Goal: Browse casually: Explore the website without a specific task or goal

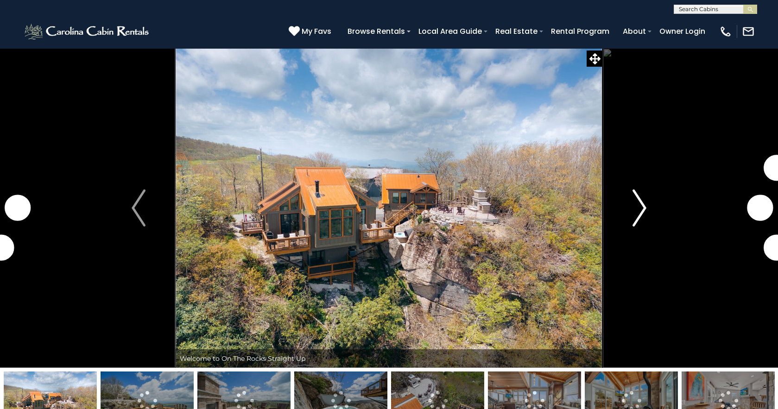
click at [640, 213] on img "Next" at bounding box center [640, 208] width 14 height 37
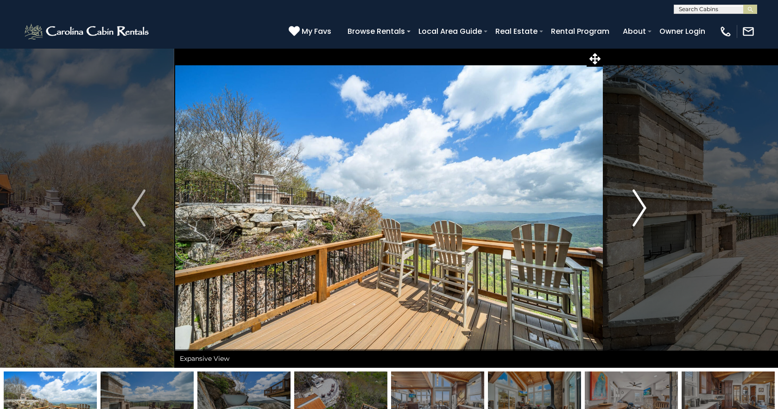
click at [640, 213] on img "Next" at bounding box center [640, 208] width 14 height 37
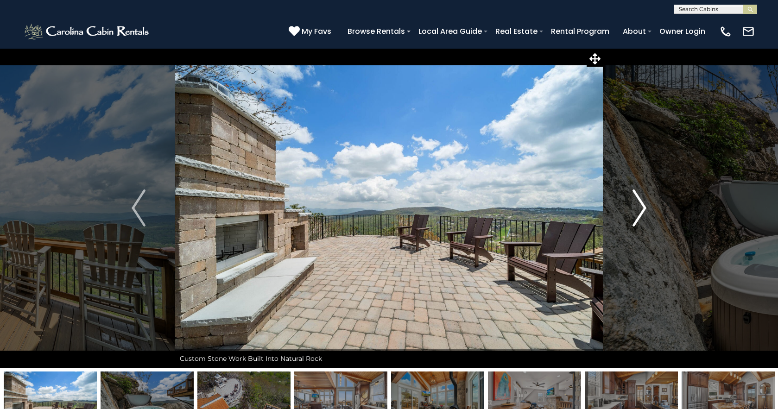
click at [640, 213] on img "Next" at bounding box center [640, 208] width 14 height 37
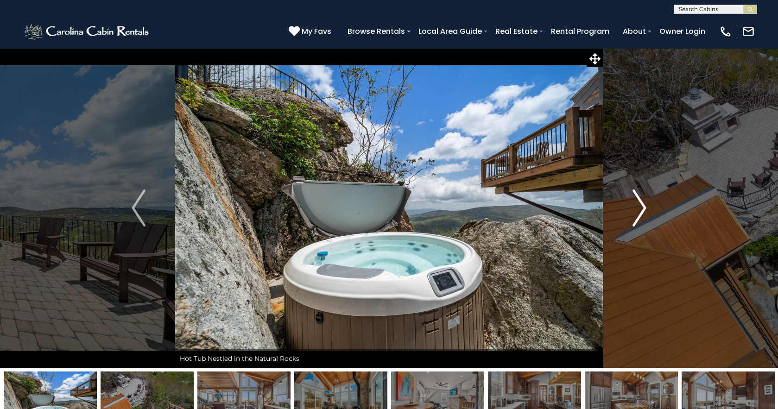
click at [640, 213] on img "Next" at bounding box center [640, 208] width 14 height 37
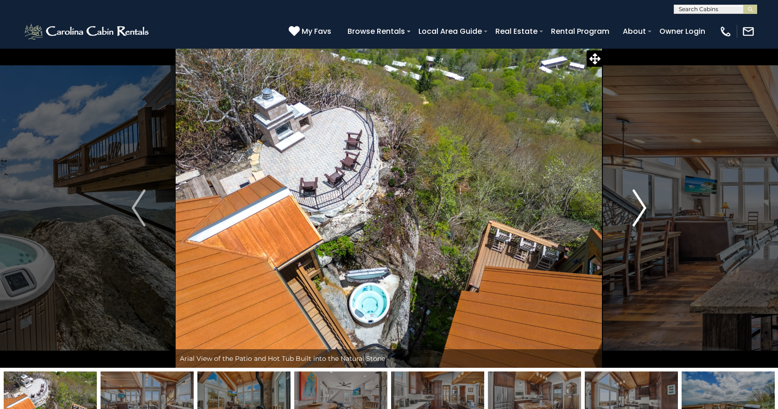
click at [640, 213] on img "Next" at bounding box center [640, 208] width 14 height 37
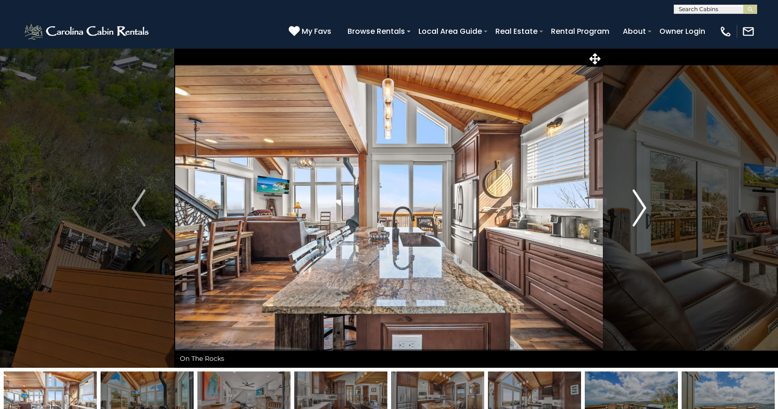
click at [640, 213] on img "Next" at bounding box center [640, 208] width 14 height 37
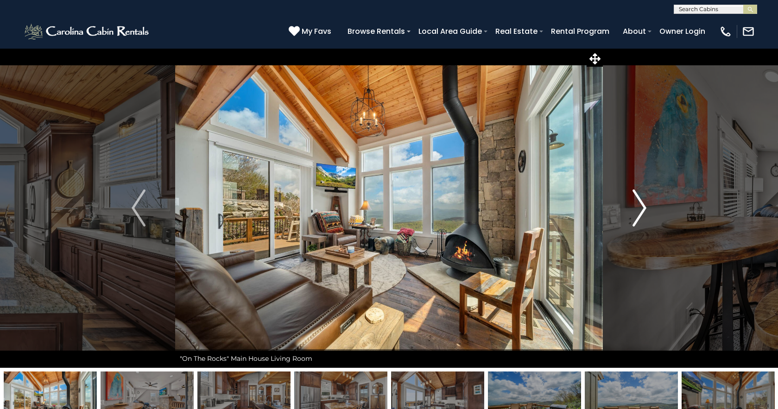
click at [640, 213] on img "Next" at bounding box center [640, 208] width 14 height 37
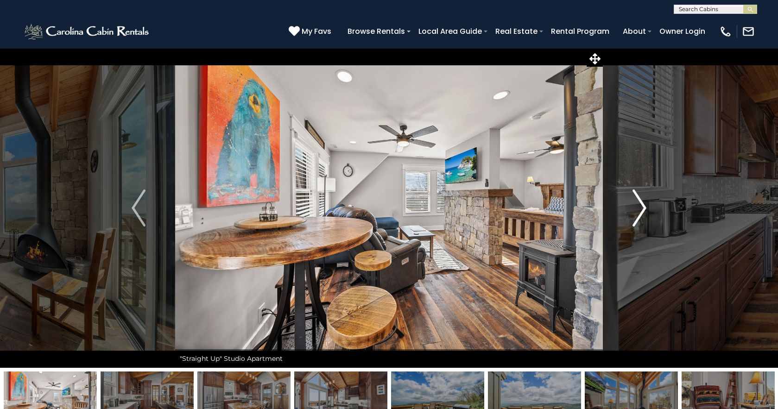
click at [640, 213] on img "Next" at bounding box center [640, 208] width 14 height 37
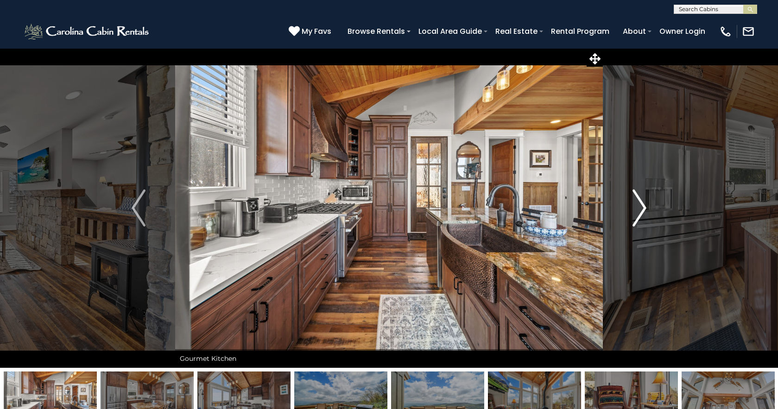
click at [640, 213] on img "Next" at bounding box center [640, 208] width 14 height 37
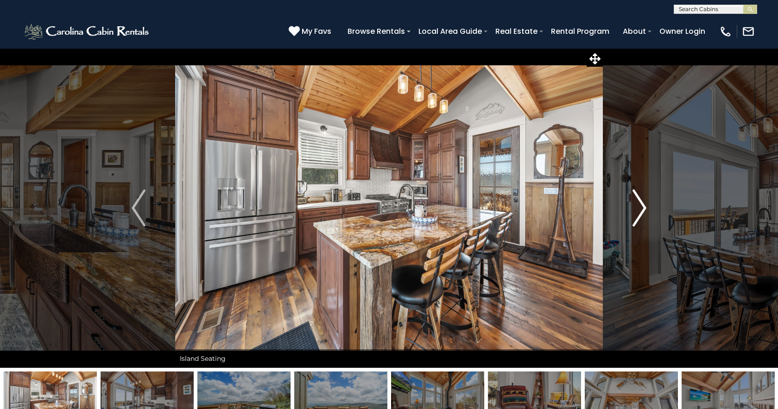
click at [640, 213] on img "Next" at bounding box center [640, 208] width 14 height 37
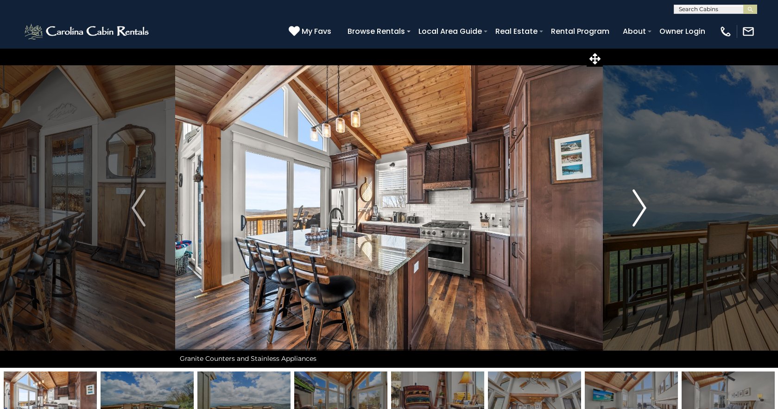
click at [640, 213] on img "Next" at bounding box center [640, 208] width 14 height 37
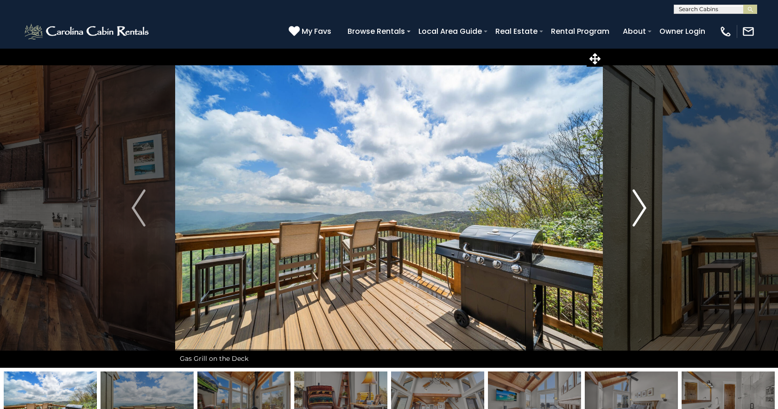
click at [640, 213] on img "Next" at bounding box center [640, 208] width 14 height 37
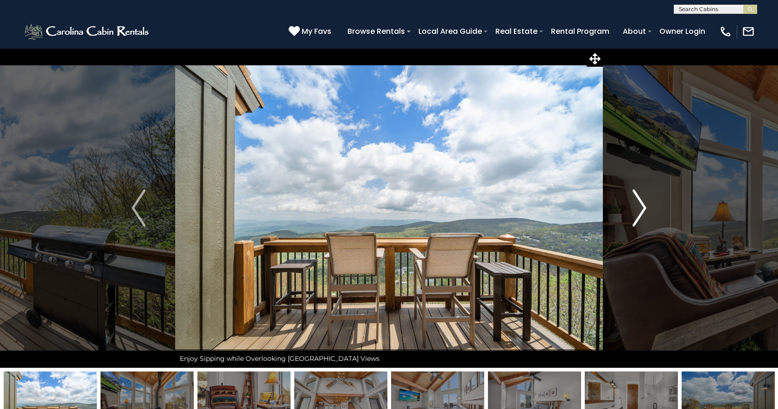
click at [640, 213] on img "Next" at bounding box center [640, 208] width 14 height 37
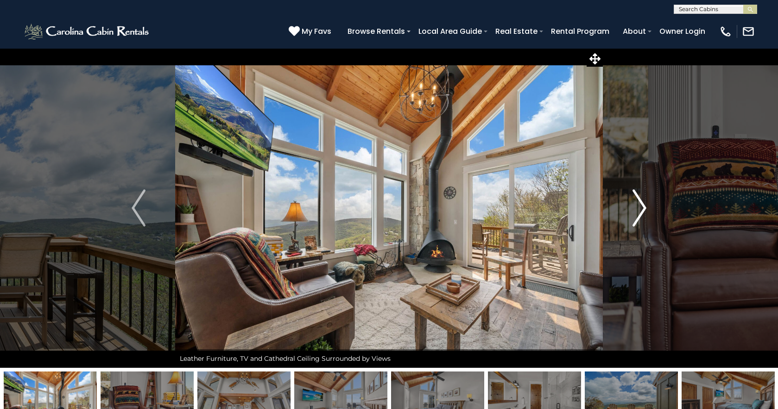
click at [640, 213] on img "Next" at bounding box center [640, 208] width 14 height 37
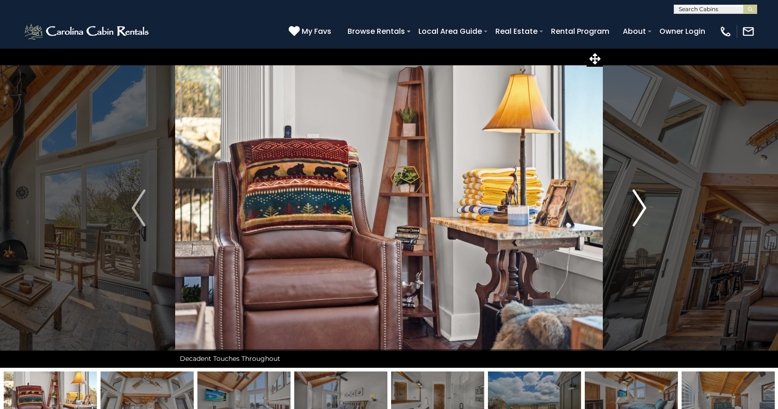
click at [640, 213] on img "Next" at bounding box center [640, 208] width 14 height 37
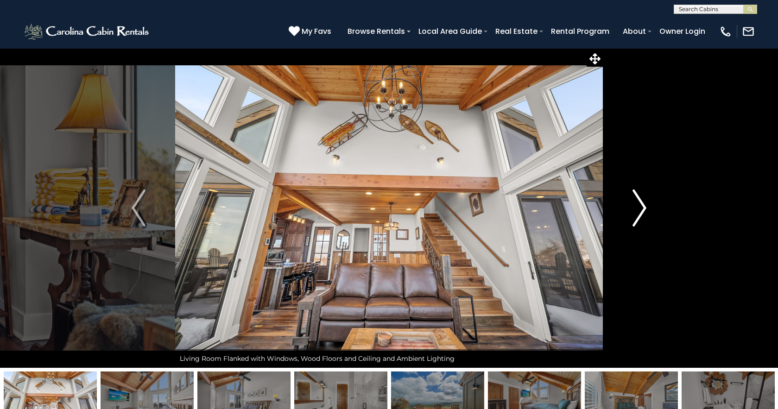
click at [640, 213] on img "Next" at bounding box center [640, 208] width 14 height 37
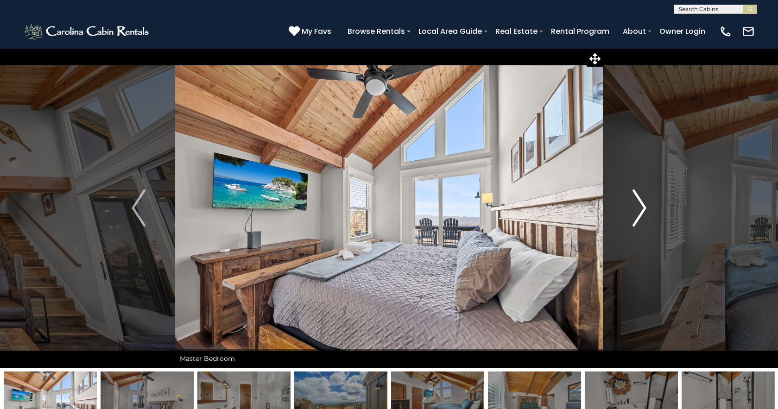
click at [640, 213] on img "Next" at bounding box center [640, 208] width 14 height 37
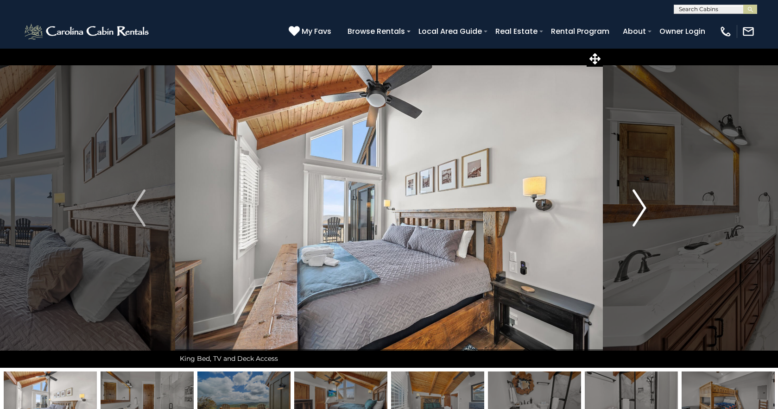
click at [640, 213] on img "Next" at bounding box center [640, 208] width 14 height 37
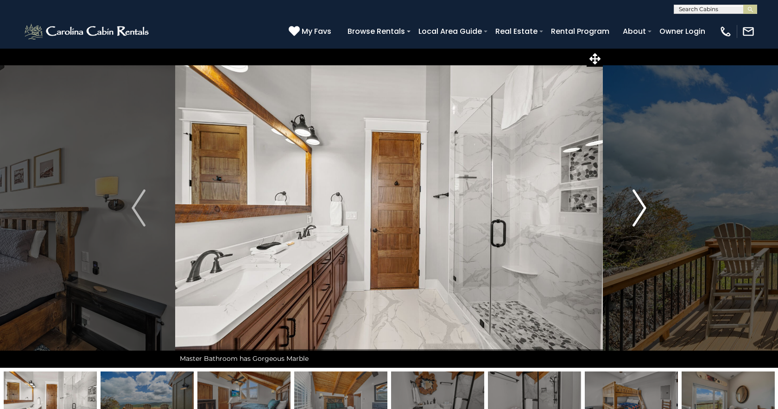
click at [640, 213] on img "Next" at bounding box center [640, 208] width 14 height 37
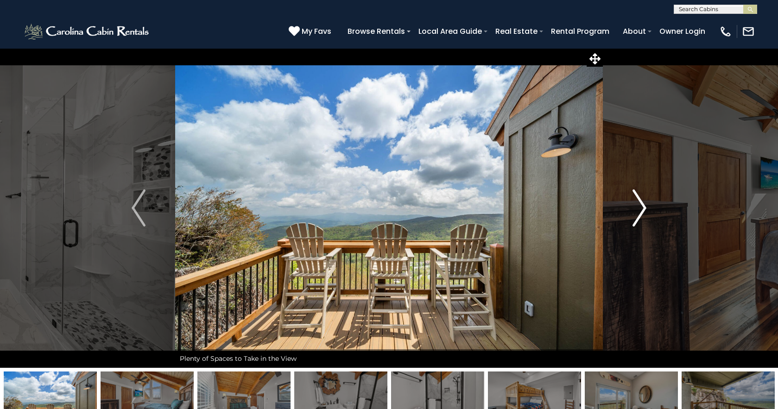
click at [640, 213] on img "Next" at bounding box center [640, 208] width 14 height 37
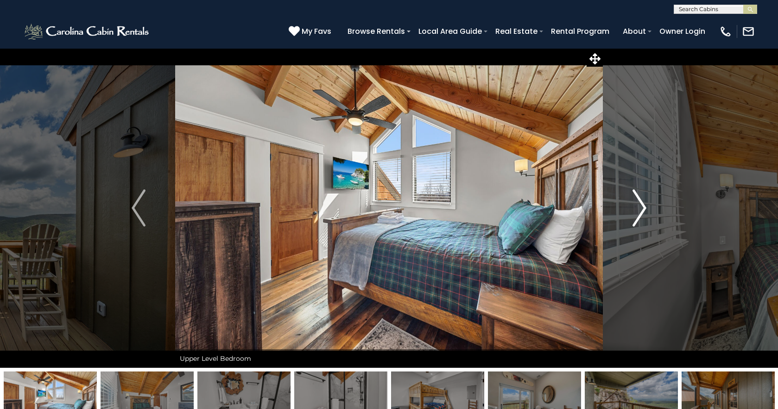
click at [640, 213] on img "Next" at bounding box center [640, 208] width 14 height 37
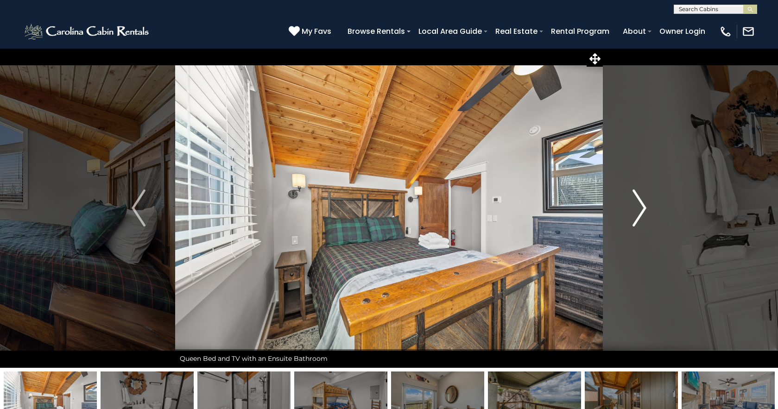
click at [640, 213] on img "Next" at bounding box center [640, 208] width 14 height 37
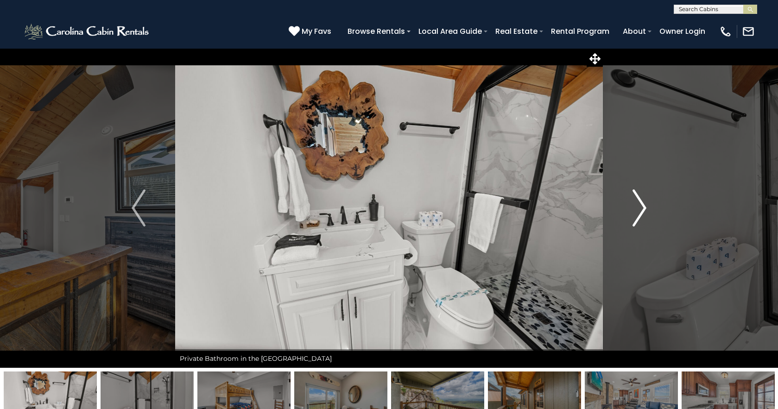
click at [640, 213] on img "Next" at bounding box center [640, 208] width 14 height 37
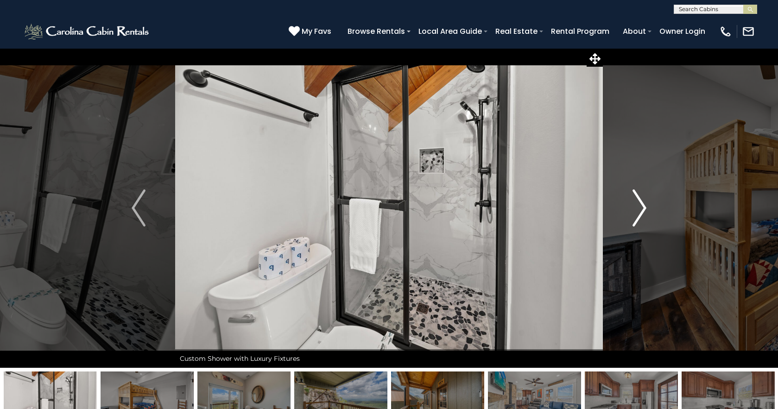
click at [640, 213] on img "Next" at bounding box center [640, 208] width 14 height 37
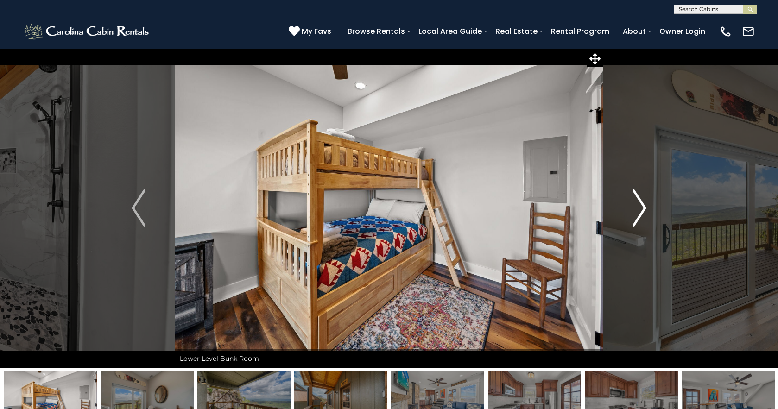
click at [640, 213] on img "Next" at bounding box center [640, 208] width 14 height 37
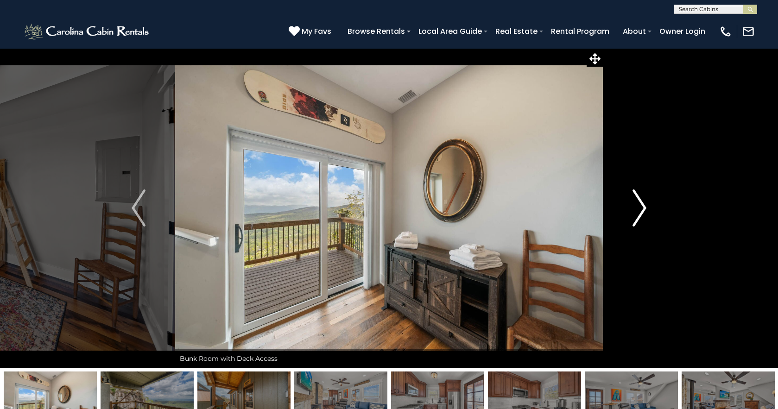
click at [640, 213] on img "Next" at bounding box center [640, 208] width 14 height 37
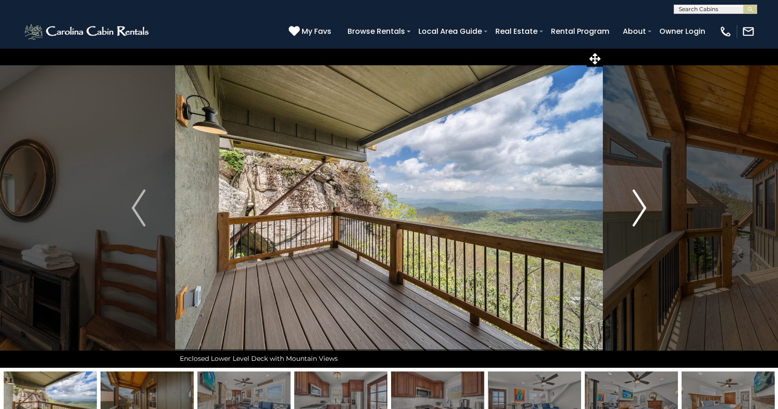
click at [640, 213] on img "Next" at bounding box center [640, 208] width 14 height 37
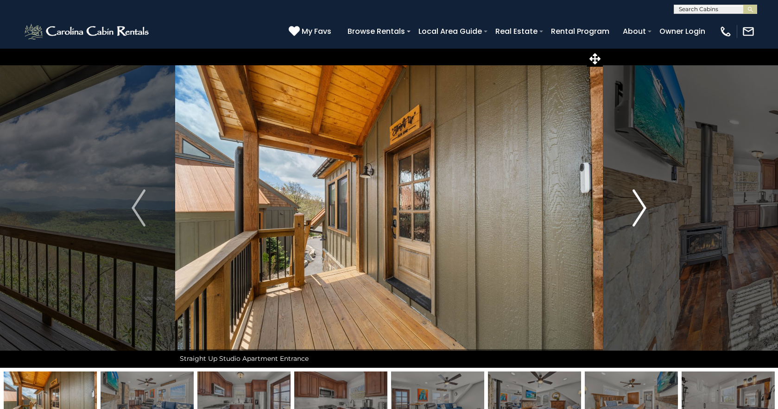
click at [640, 213] on img "Next" at bounding box center [640, 208] width 14 height 37
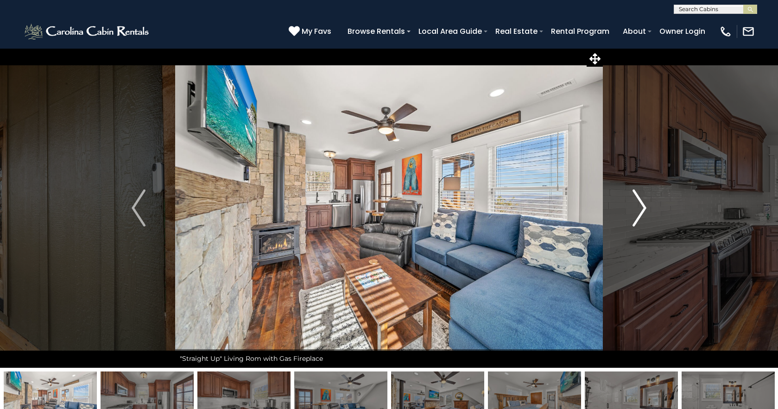
click at [640, 213] on img "Next" at bounding box center [640, 208] width 14 height 37
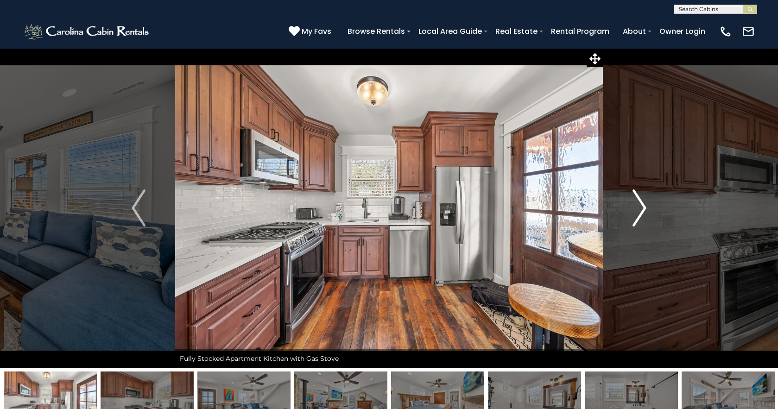
click at [640, 213] on img "Next" at bounding box center [640, 208] width 14 height 37
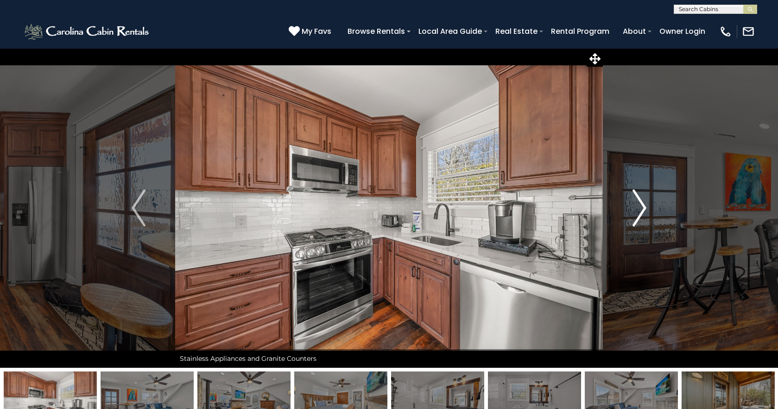
click at [640, 213] on img "Next" at bounding box center [640, 208] width 14 height 37
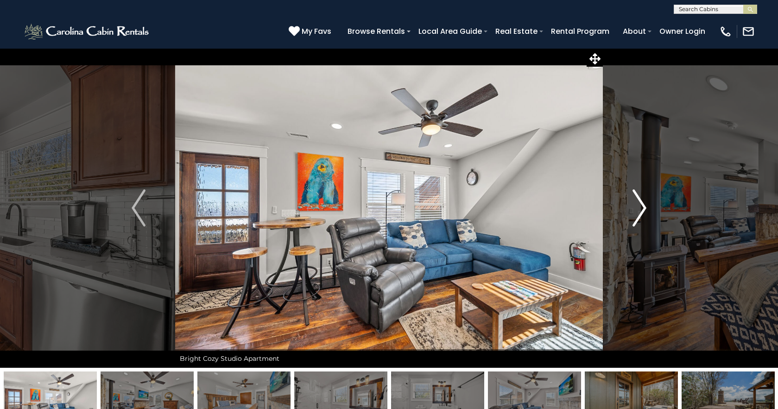
click at [640, 213] on img "Next" at bounding box center [640, 208] width 14 height 37
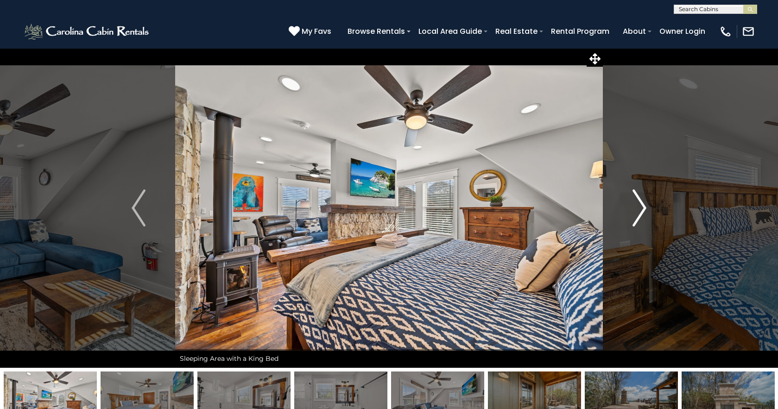
click at [640, 213] on img "Next" at bounding box center [640, 208] width 14 height 37
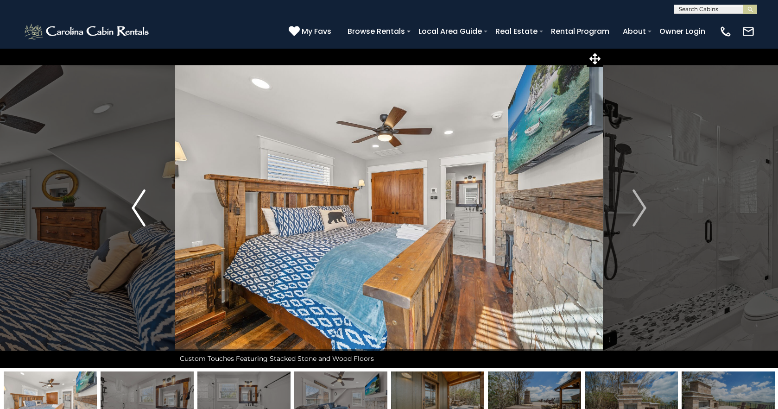
click at [133, 213] on img "Previous" at bounding box center [139, 208] width 14 height 37
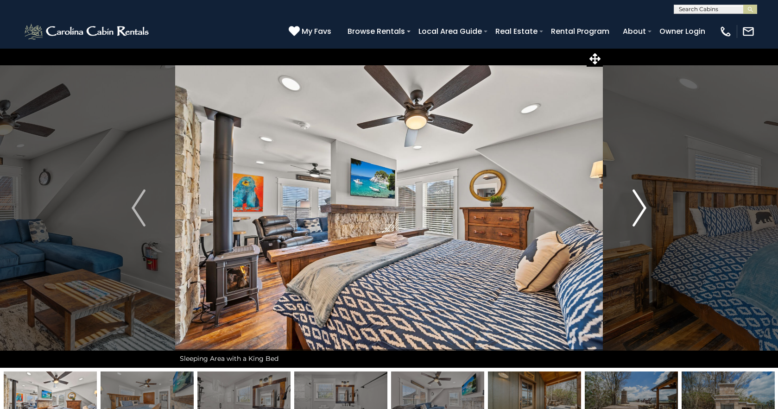
click at [638, 215] on img "Next" at bounding box center [640, 208] width 14 height 37
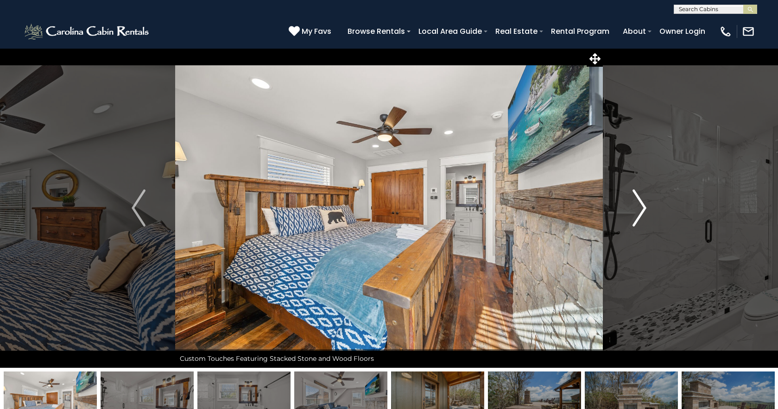
click at [638, 215] on img "Next" at bounding box center [640, 208] width 14 height 37
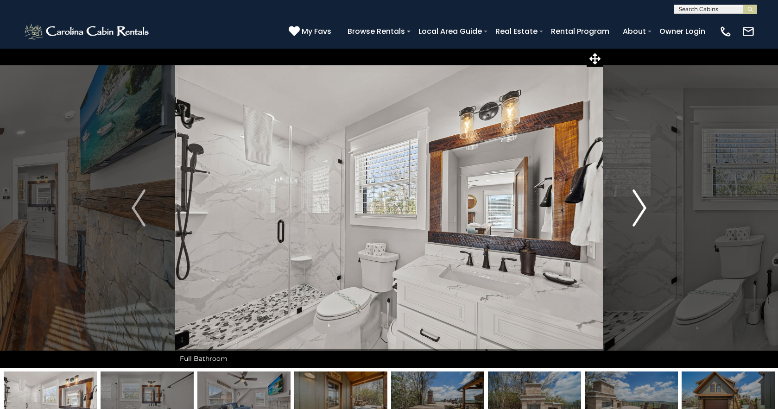
click at [638, 215] on img "Next" at bounding box center [640, 208] width 14 height 37
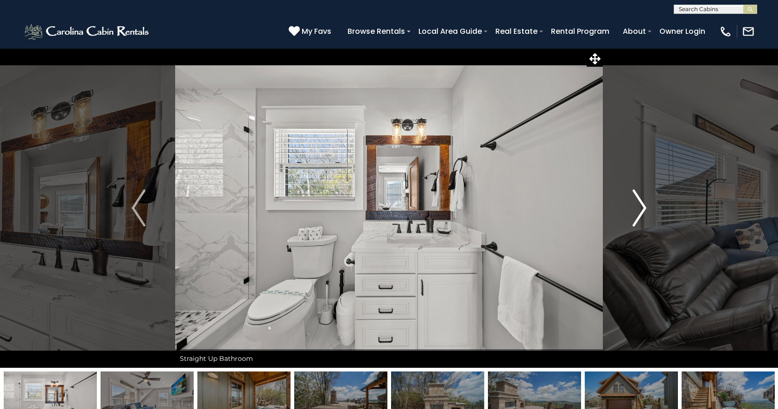
click at [638, 215] on img "Next" at bounding box center [640, 208] width 14 height 37
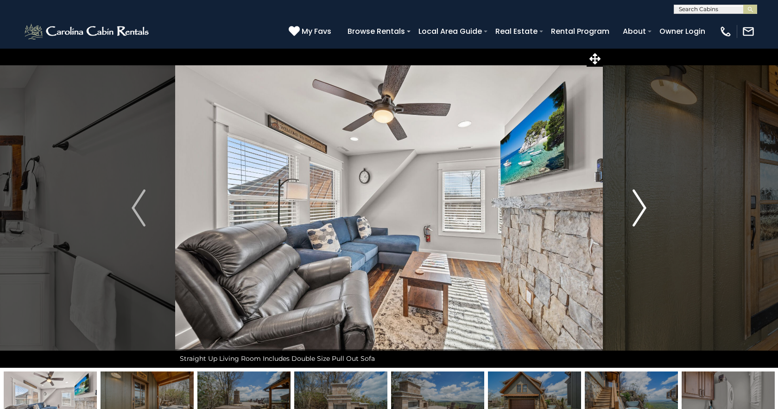
click at [638, 215] on img "Next" at bounding box center [640, 208] width 14 height 37
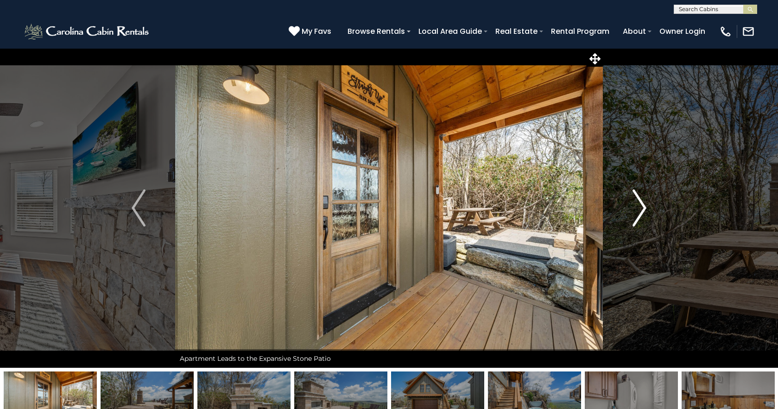
click at [638, 215] on img "Next" at bounding box center [640, 208] width 14 height 37
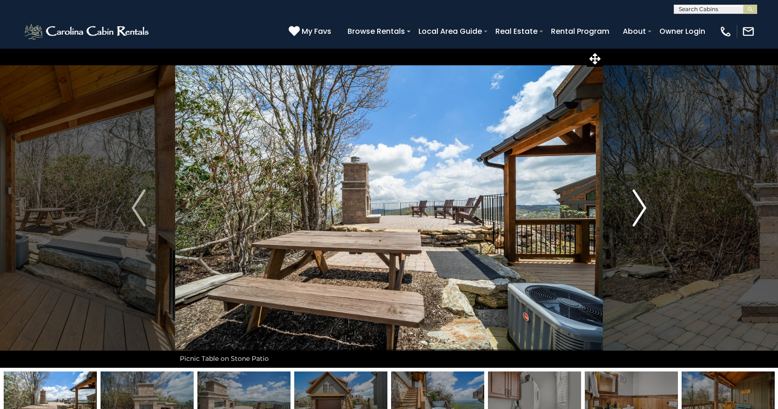
click at [638, 215] on img "Next" at bounding box center [640, 208] width 14 height 37
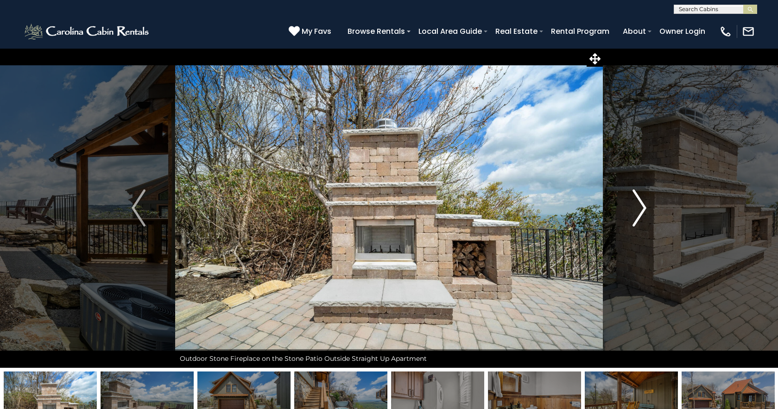
click at [638, 215] on img "Next" at bounding box center [640, 208] width 14 height 37
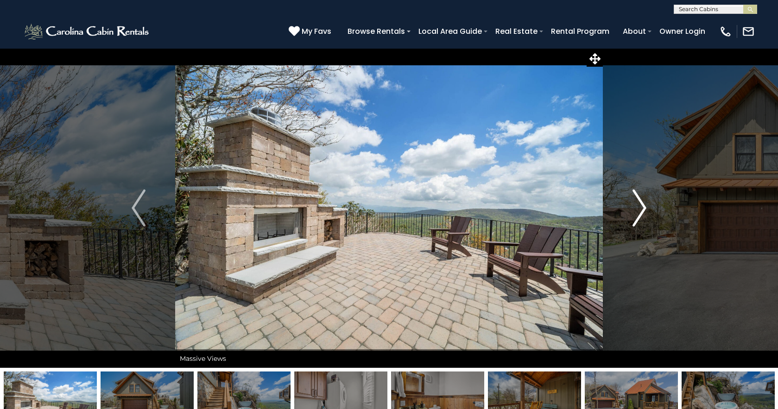
click at [638, 215] on img "Next" at bounding box center [640, 208] width 14 height 37
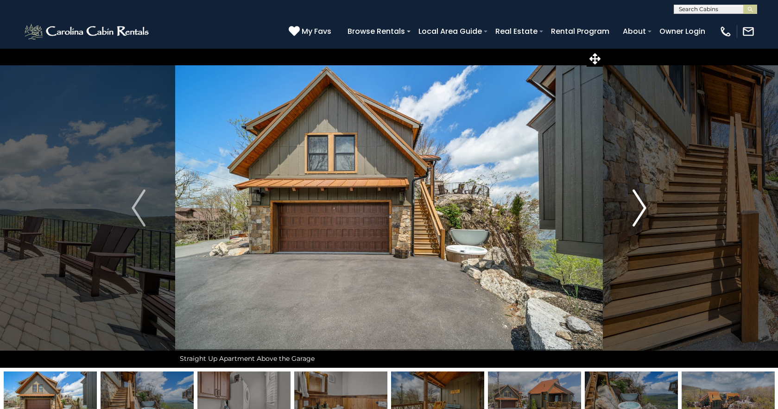
click at [638, 215] on img "Next" at bounding box center [640, 208] width 14 height 37
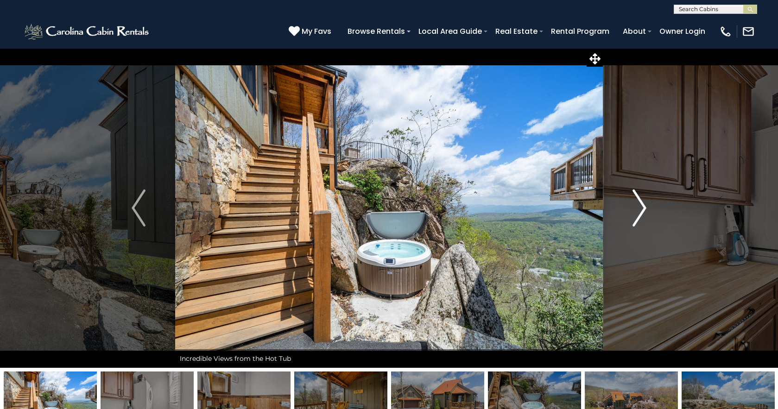
click at [638, 215] on img "Next" at bounding box center [640, 208] width 14 height 37
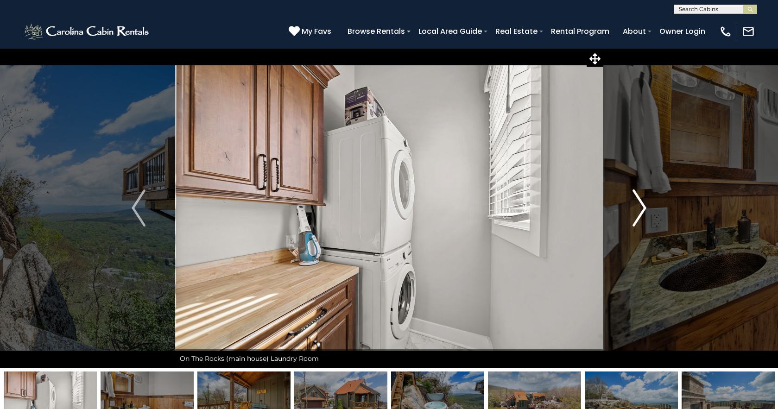
click at [638, 215] on img "Next" at bounding box center [640, 208] width 14 height 37
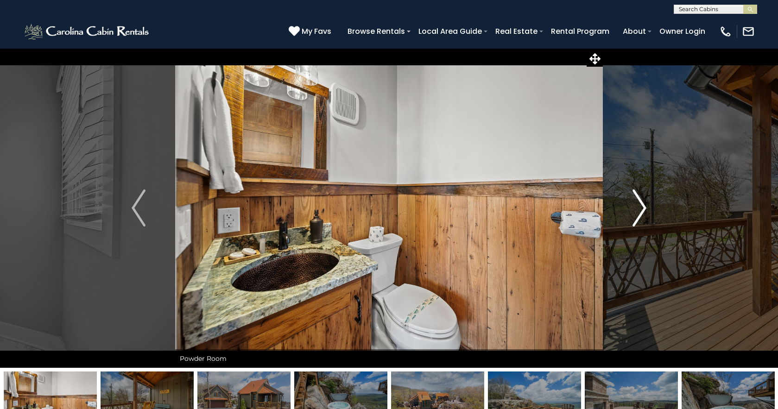
click at [638, 215] on img "Next" at bounding box center [640, 208] width 14 height 37
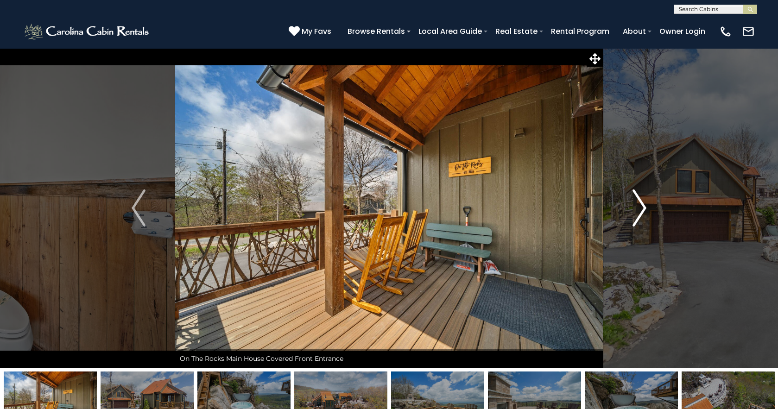
click at [638, 215] on img "Next" at bounding box center [640, 208] width 14 height 37
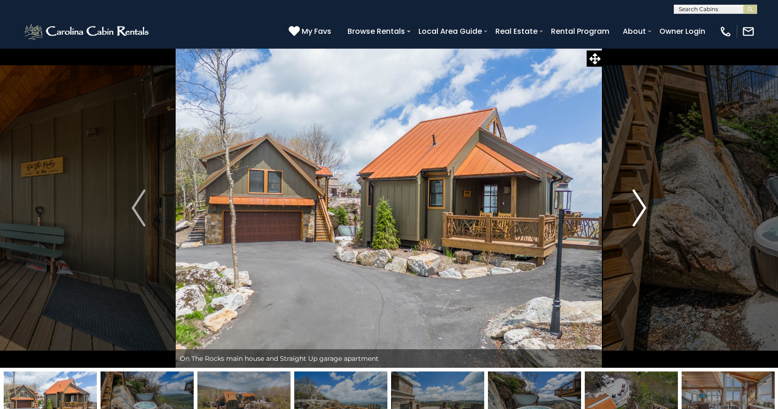
click at [638, 215] on img "Next" at bounding box center [640, 208] width 14 height 37
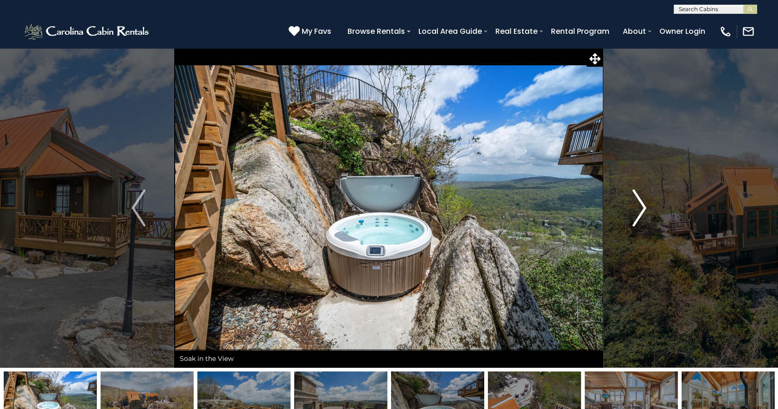
click at [638, 215] on img "Next" at bounding box center [640, 208] width 14 height 37
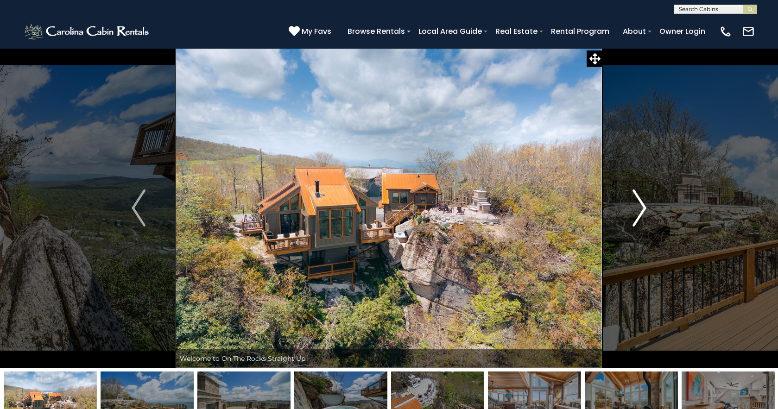
click at [638, 215] on img "Next" at bounding box center [640, 208] width 14 height 37
